Goal: Navigation & Orientation: Find specific page/section

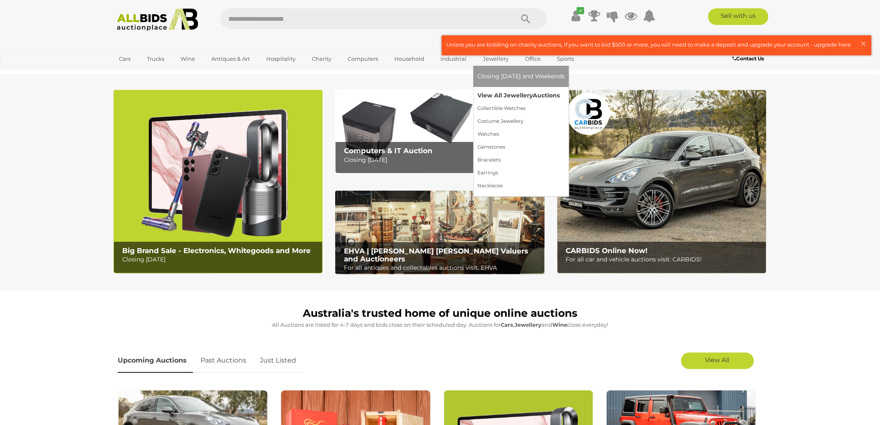
click at [499, 96] on link "View All Jewellery Auctions" at bounding box center [520, 95] width 87 height 13
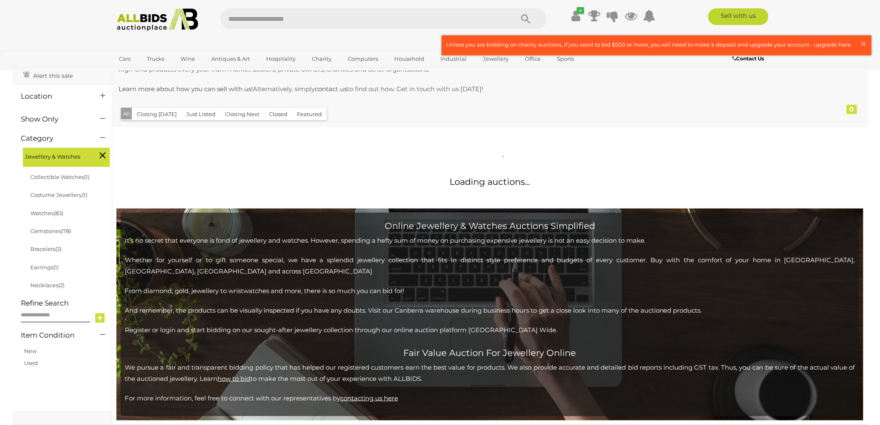
scroll to position [92, 0]
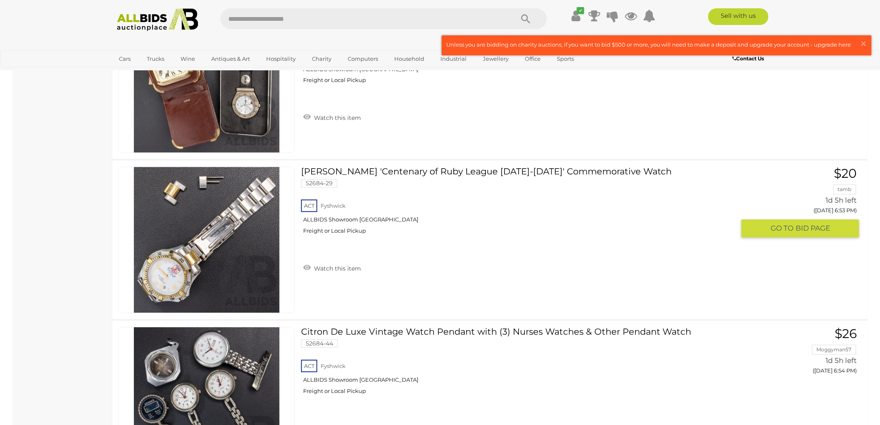
scroll to position [3420, 0]
